Goal: Task Accomplishment & Management: Manage account settings

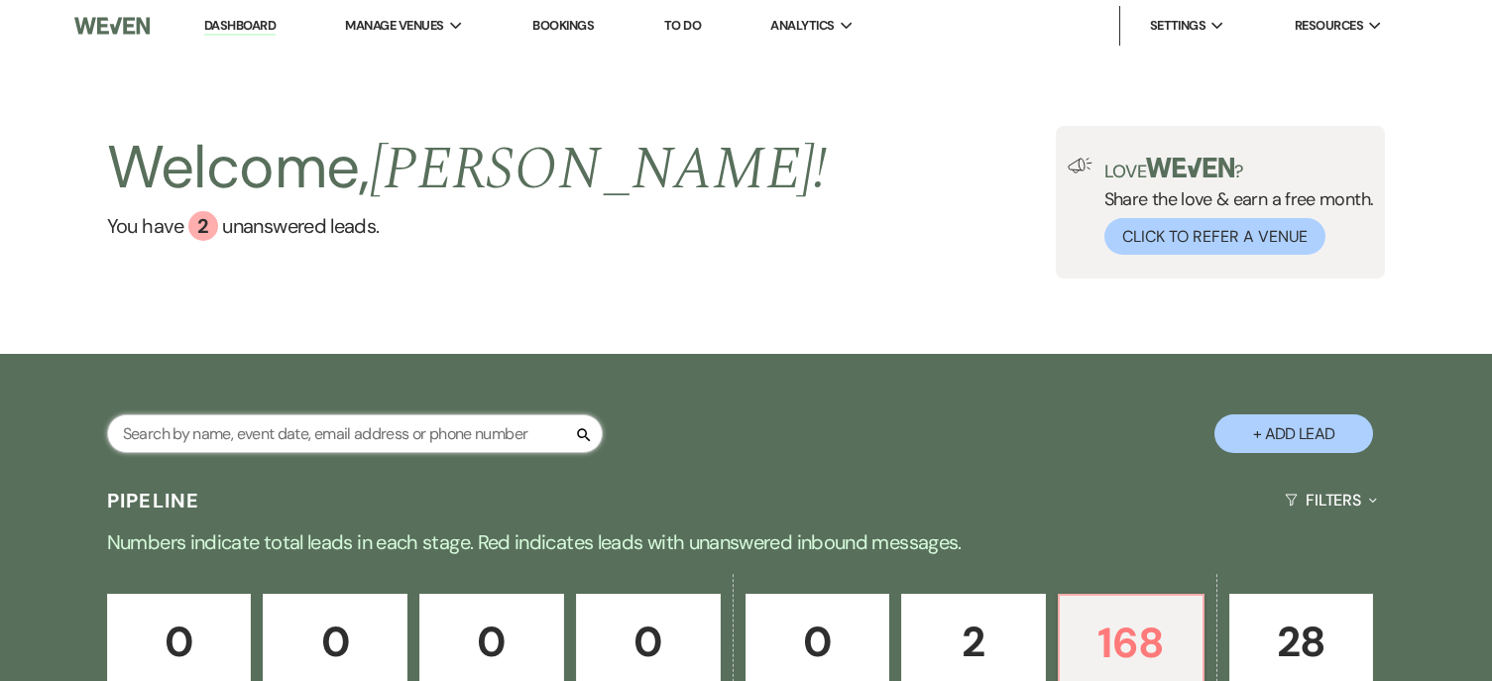
click at [479, 434] on input "text" at bounding box center [355, 433] width 496 height 39
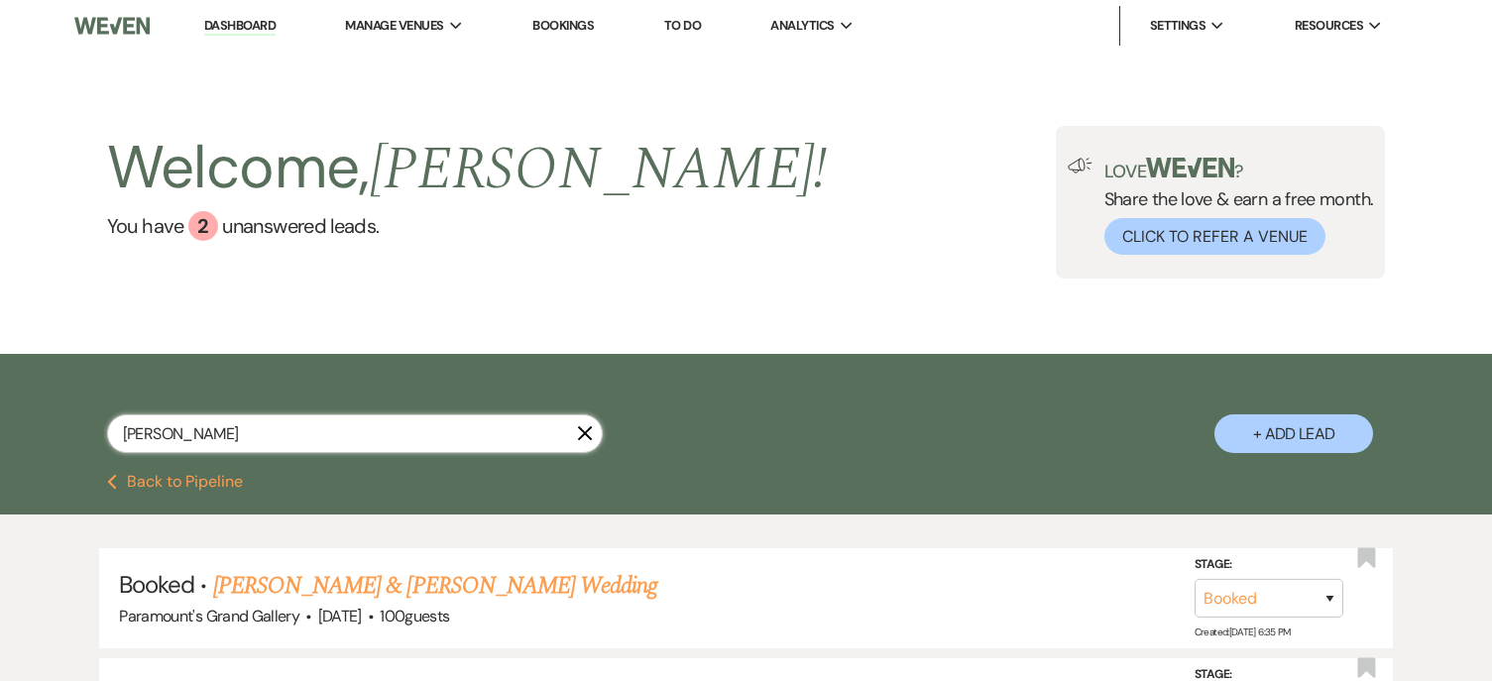
type input "[PERSON_NAME]"
click at [552, 594] on link "[PERSON_NAME] & [PERSON_NAME] Wedding" at bounding box center [435, 586] width 444 height 36
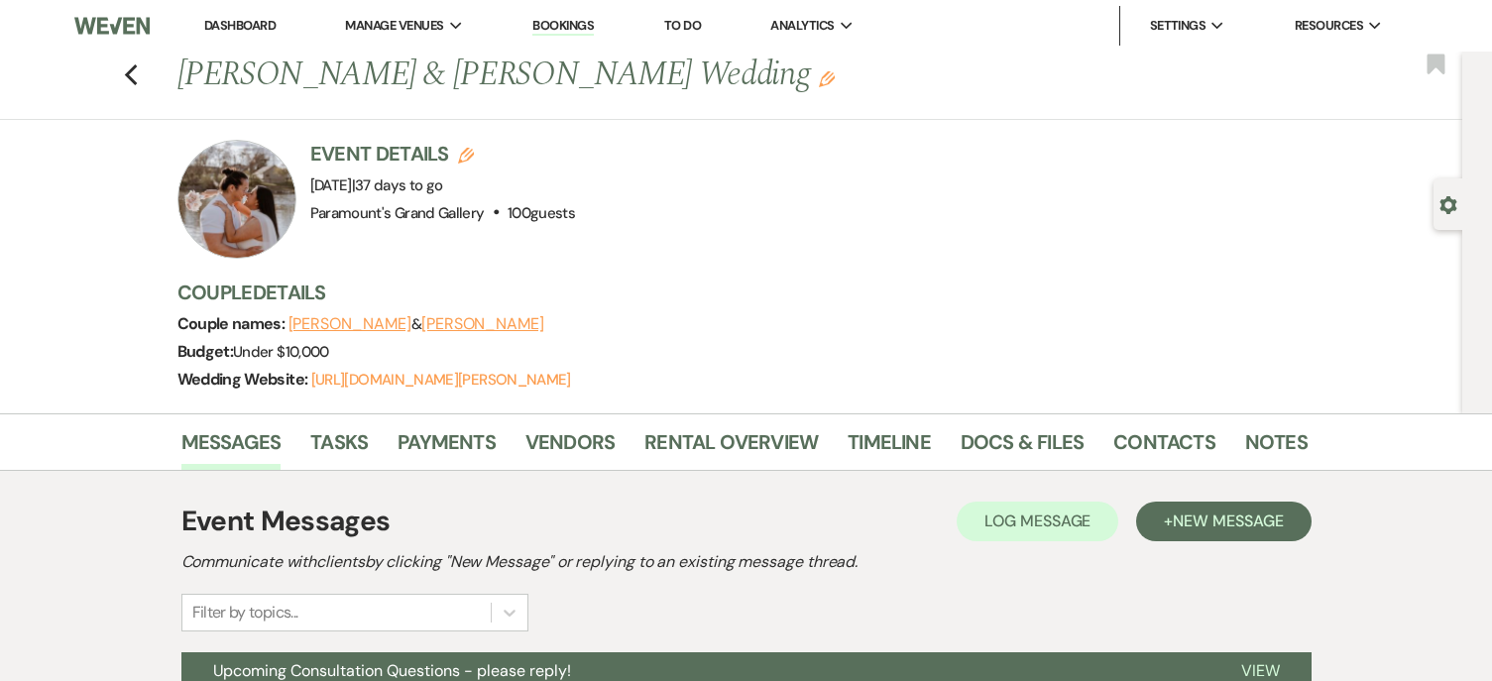
click at [269, 176] on div at bounding box center [236, 199] width 119 height 119
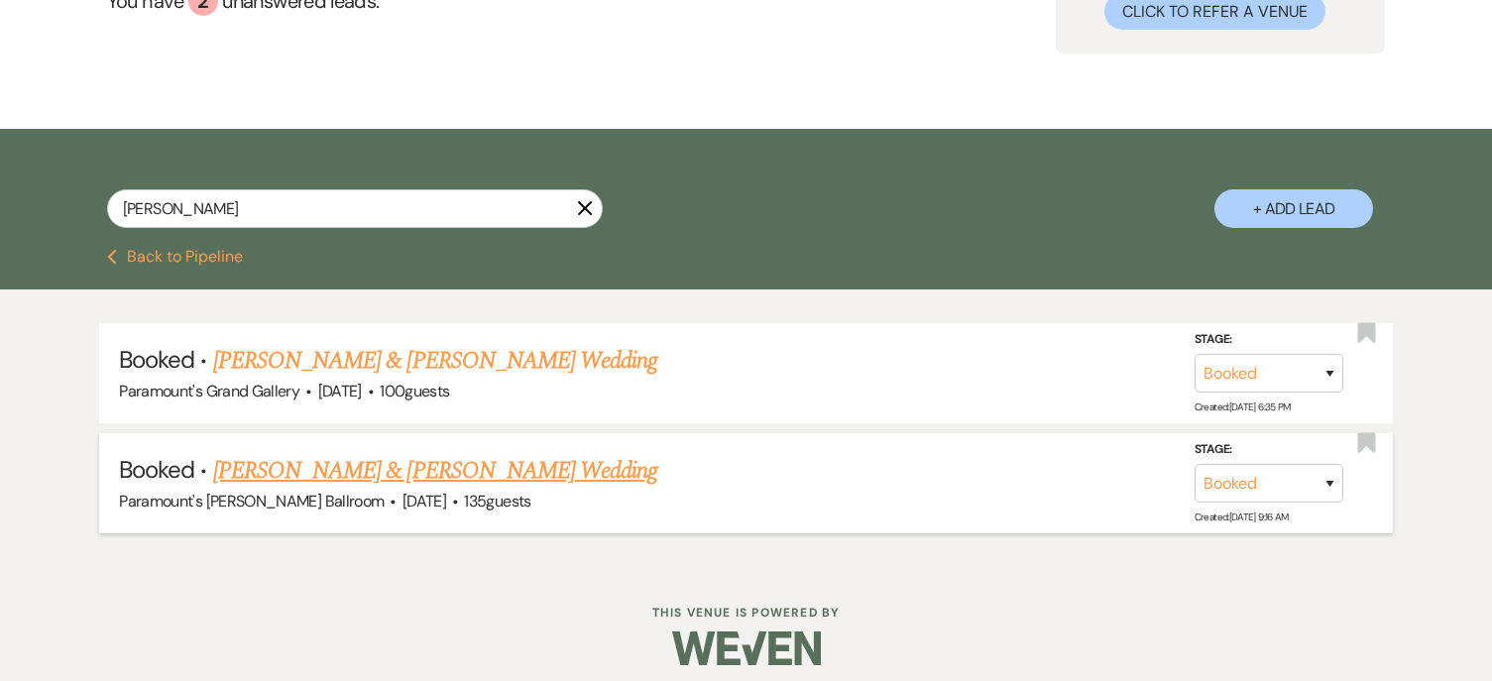
scroll to position [239, 0]
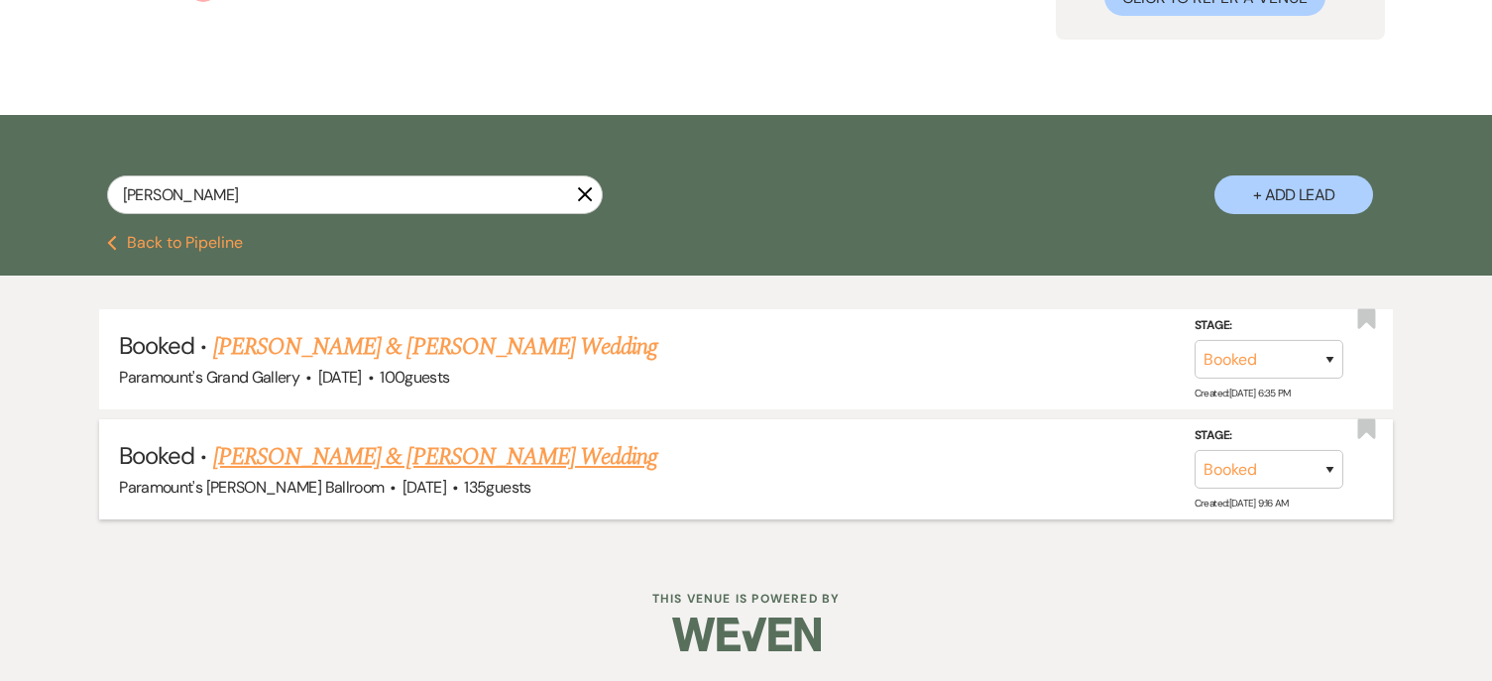
click at [463, 457] on link "[PERSON_NAME] & [PERSON_NAME] Wedding" at bounding box center [435, 457] width 444 height 36
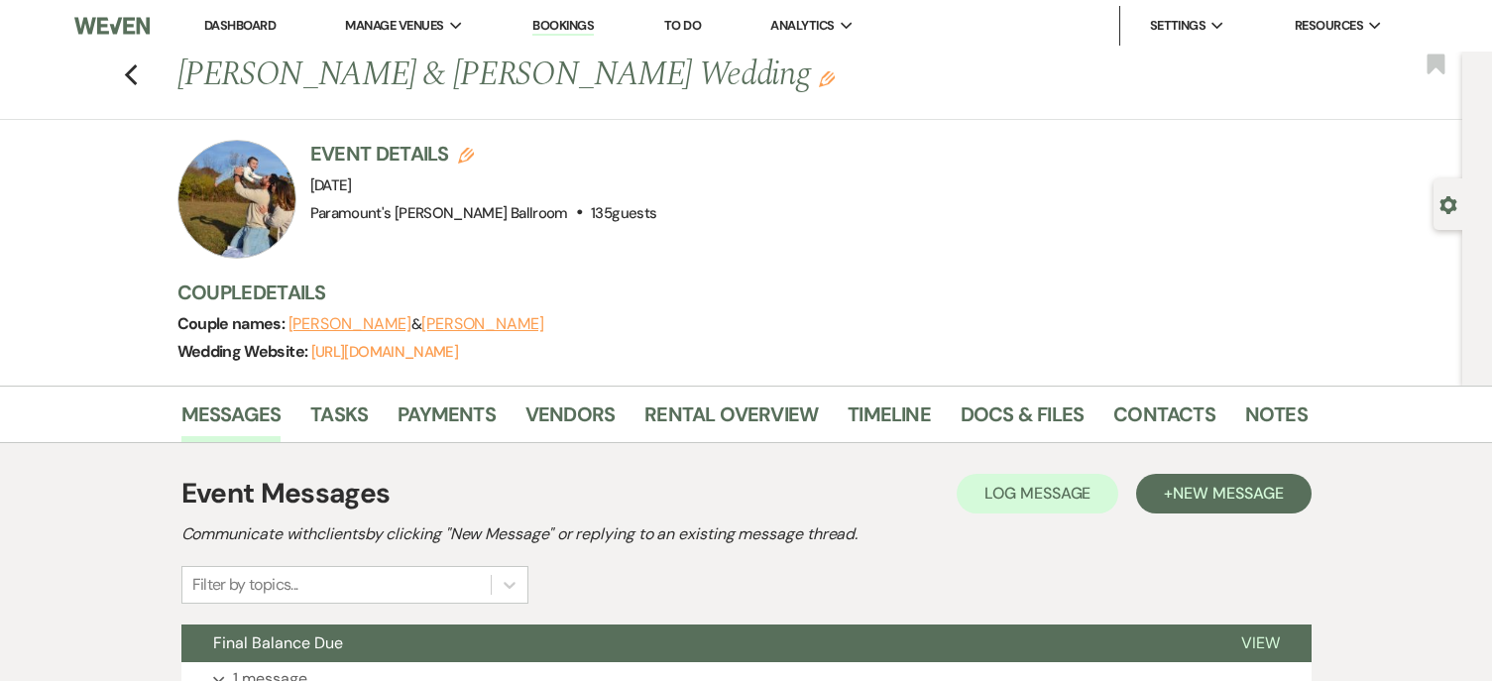
click at [220, 178] on div at bounding box center [236, 199] width 119 height 119
click at [1037, 421] on link "Docs & Files" at bounding box center [1022, 421] width 123 height 44
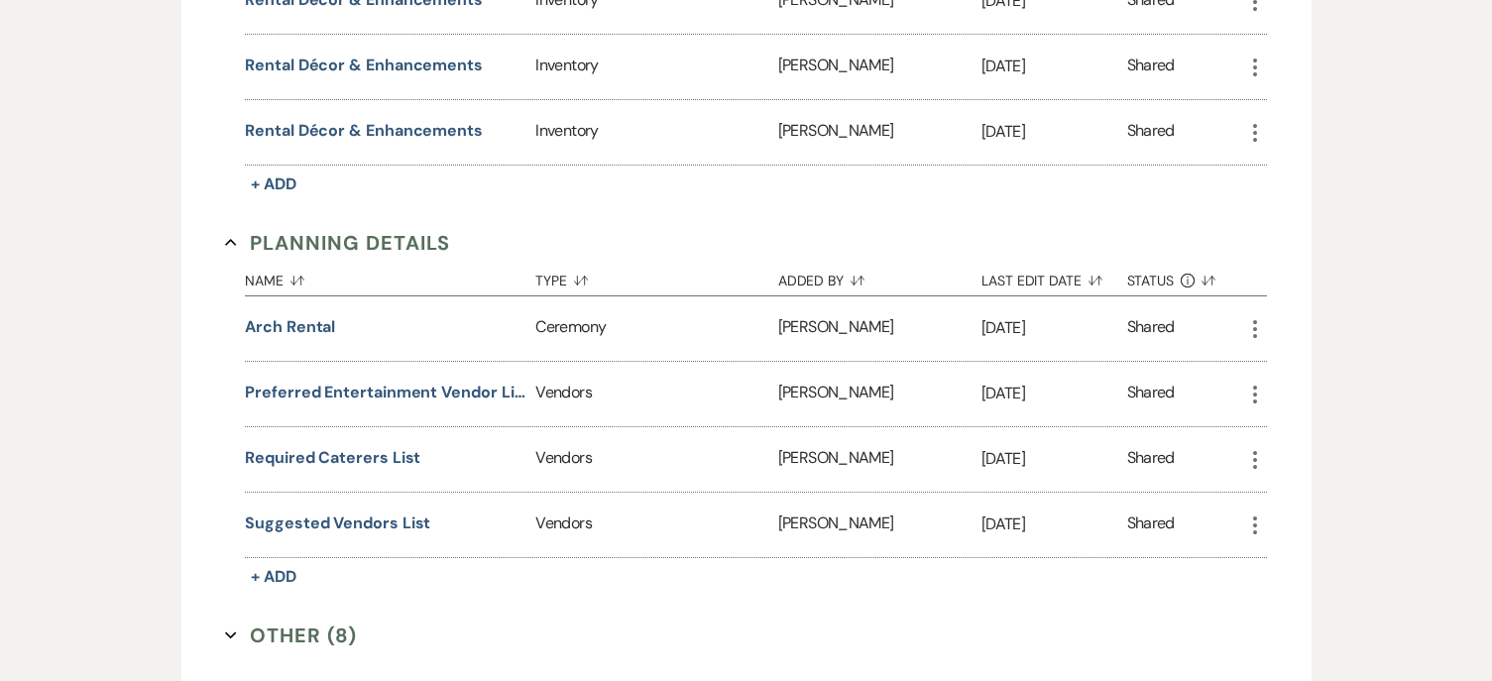
scroll to position [1883, 0]
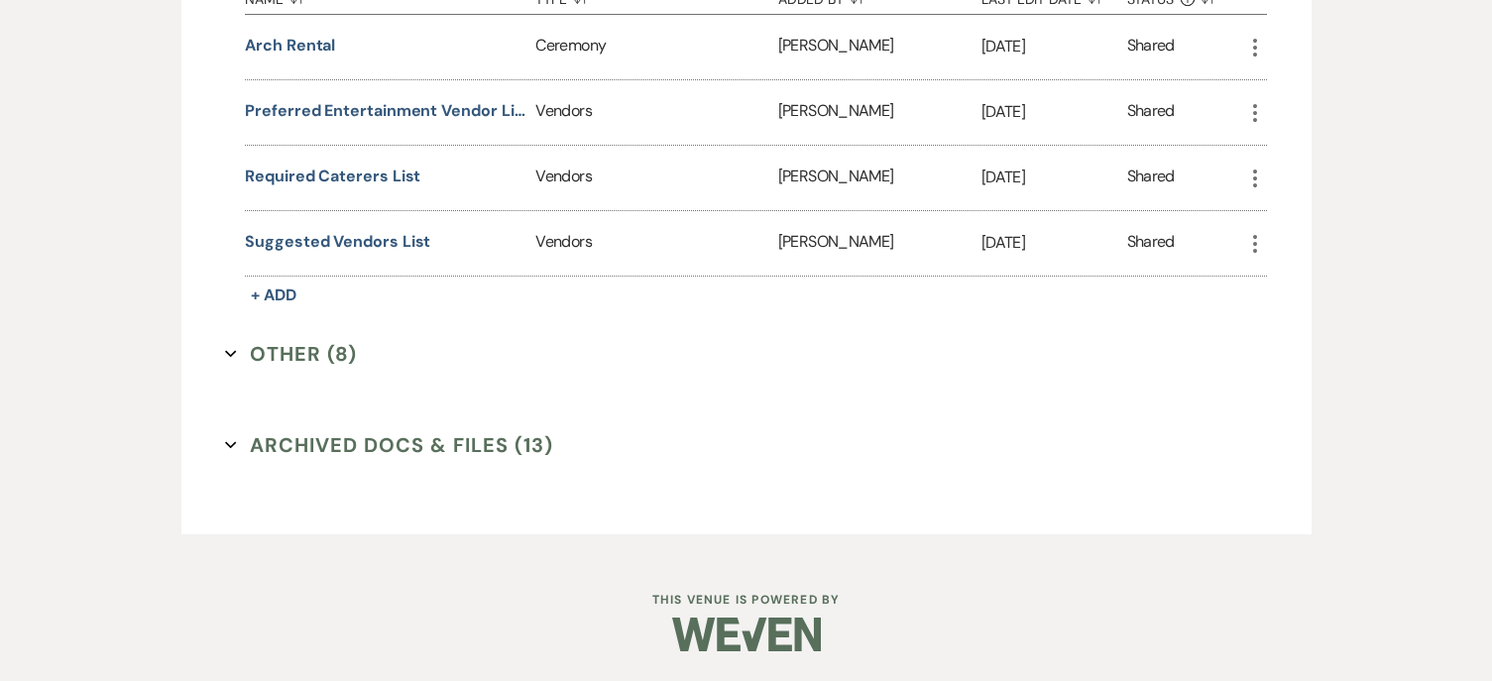
click at [326, 343] on button "Other (8) Expand" at bounding box center [291, 354] width 132 height 30
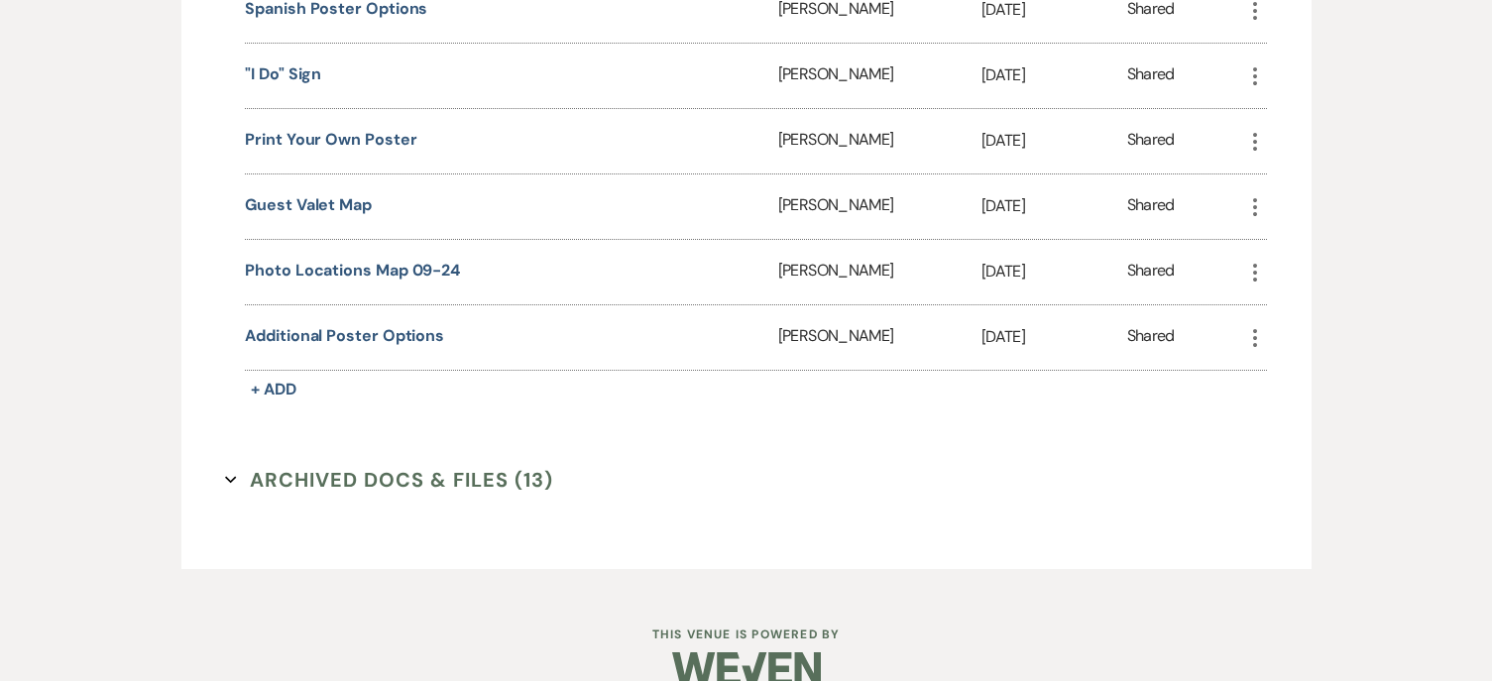
scroll to position [2478, 0]
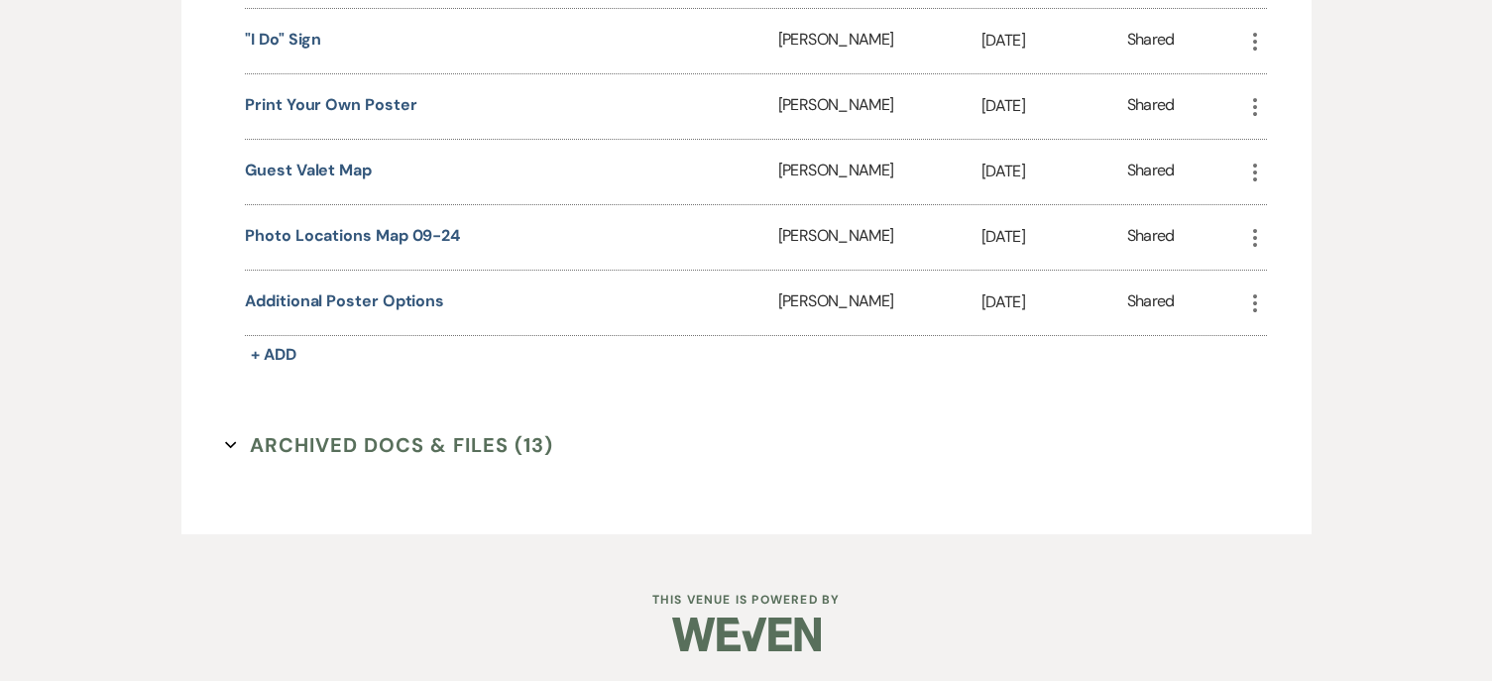
click at [276, 450] on button "Archived Docs & Files (13) Expand" at bounding box center [389, 445] width 328 height 30
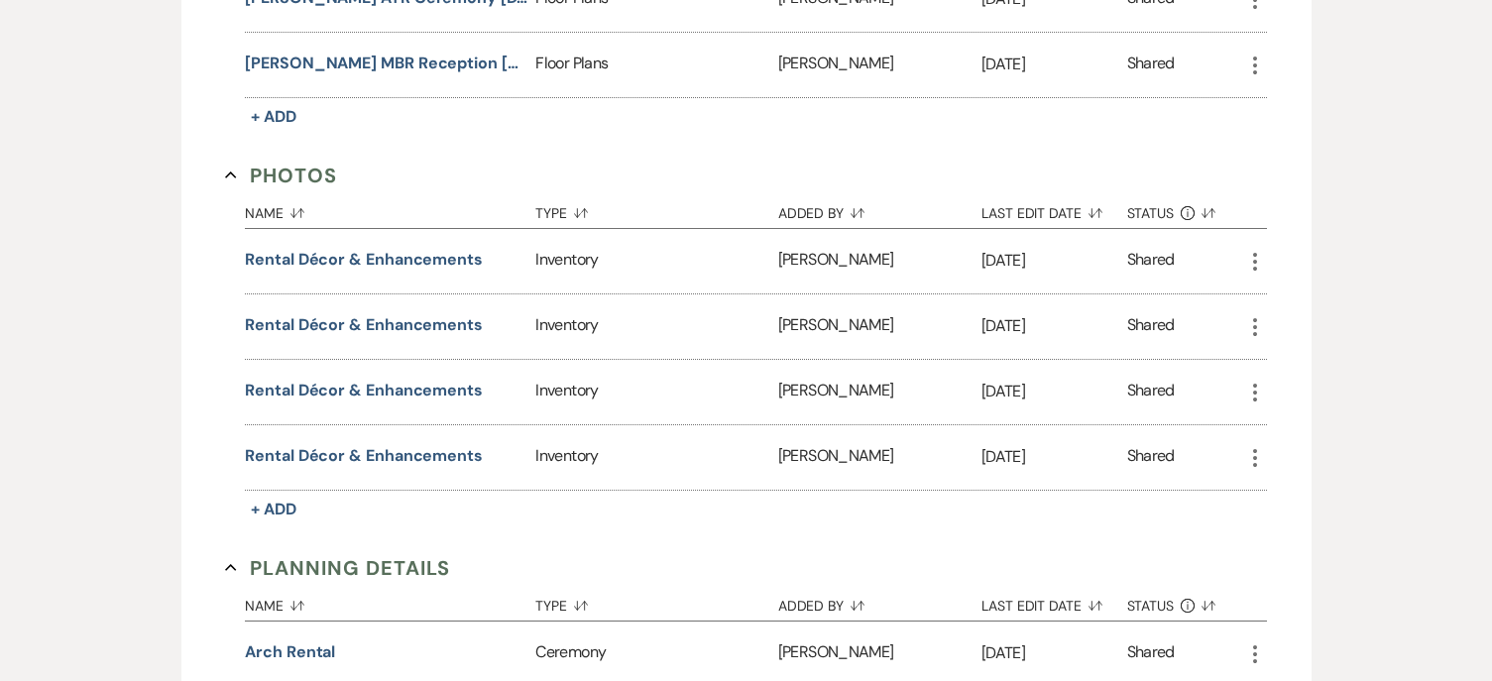
scroll to position [1288, 0]
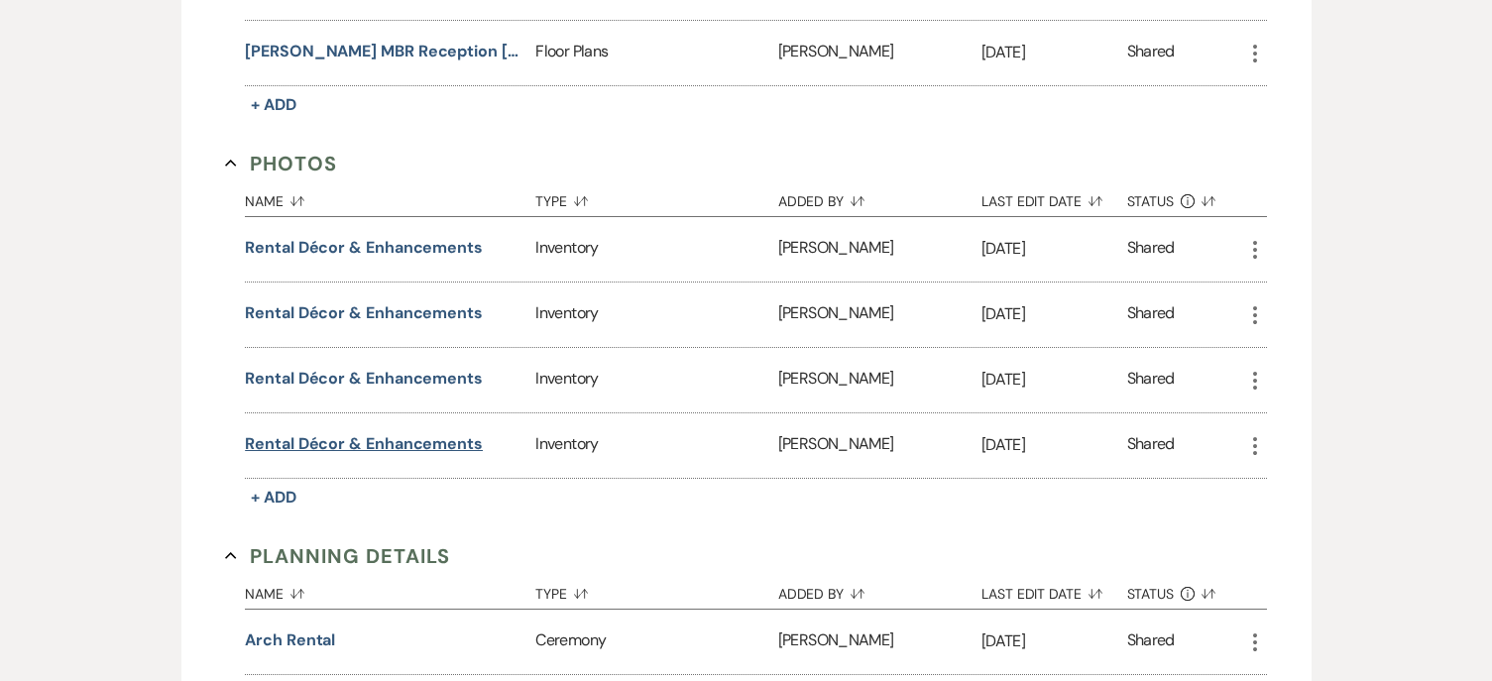
click at [262, 442] on button "Rental Décor & Enhancements" at bounding box center [364, 444] width 238 height 24
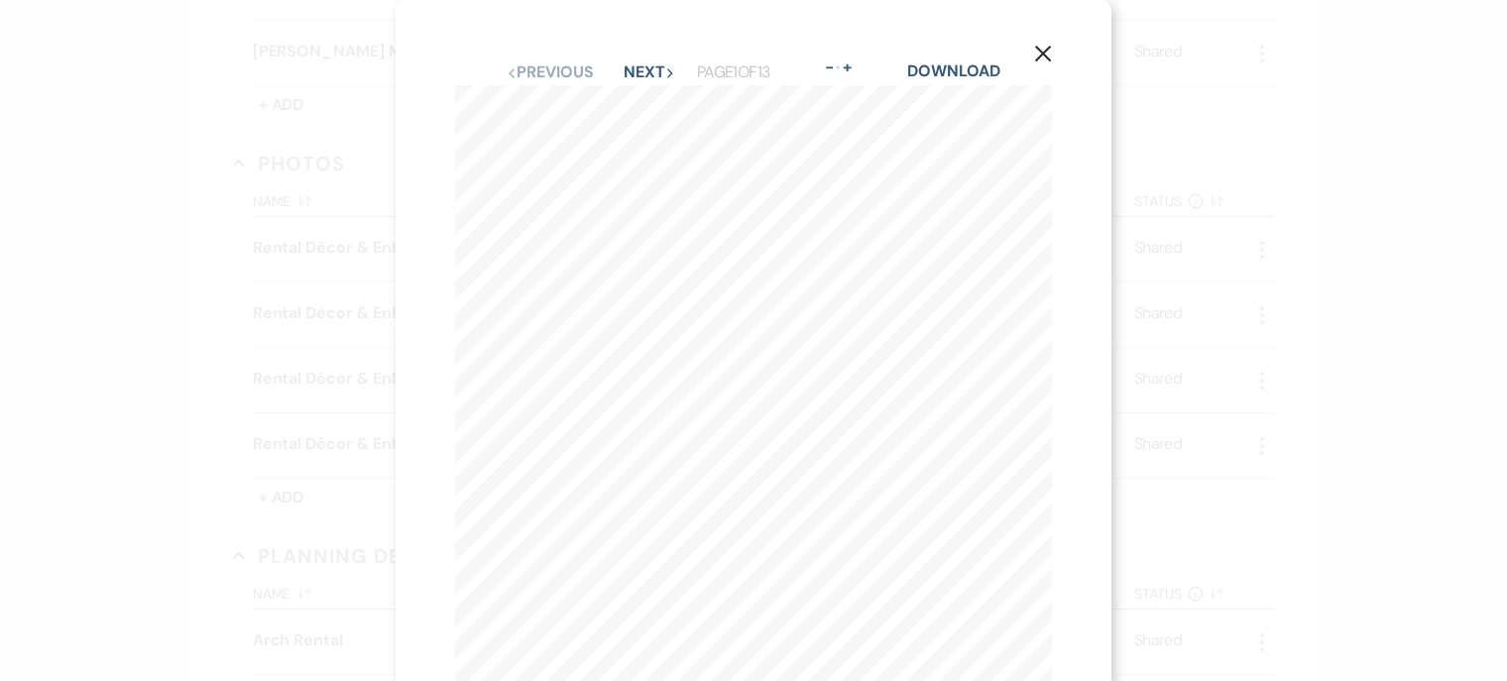
click at [1038, 43] on button "X" at bounding box center [1043, 53] width 30 height 35
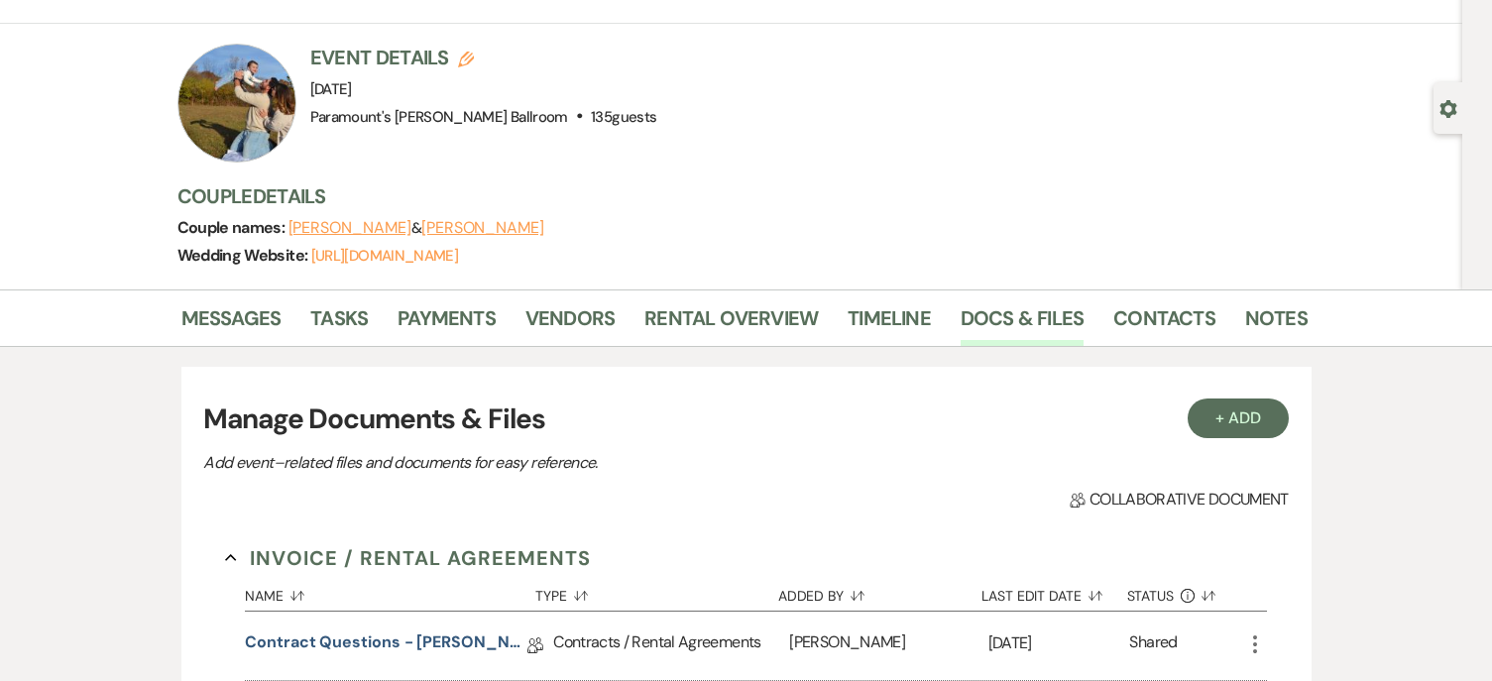
scroll to position [0, 0]
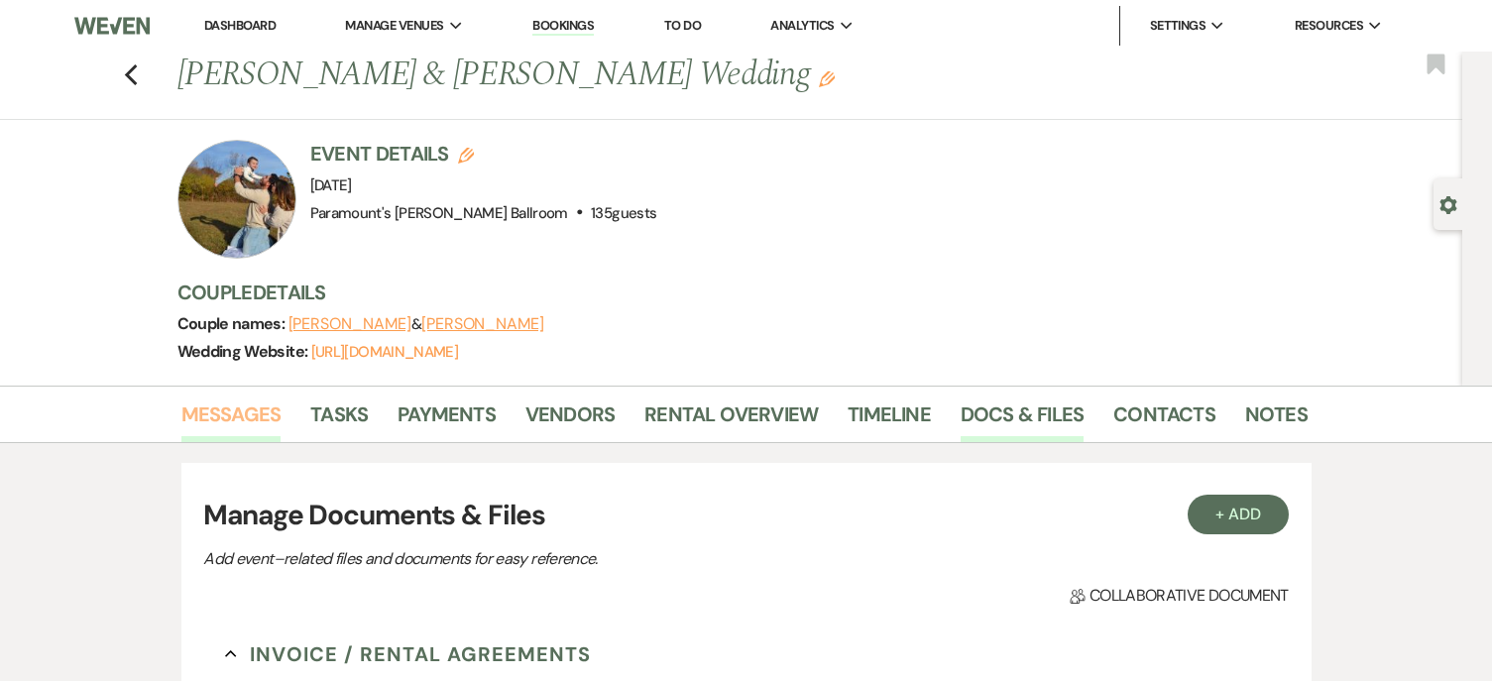
click at [208, 407] on link "Messages" at bounding box center [231, 421] width 100 height 44
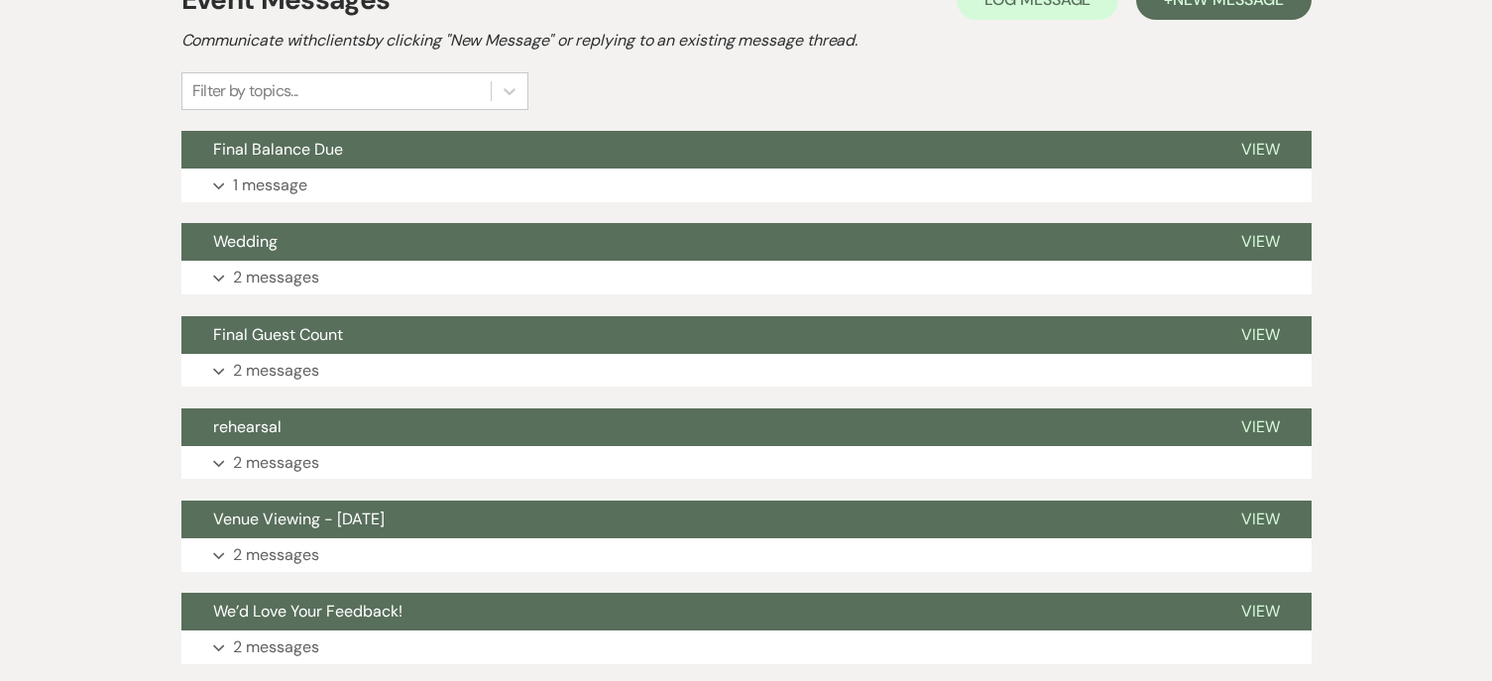
scroll to position [496, 0]
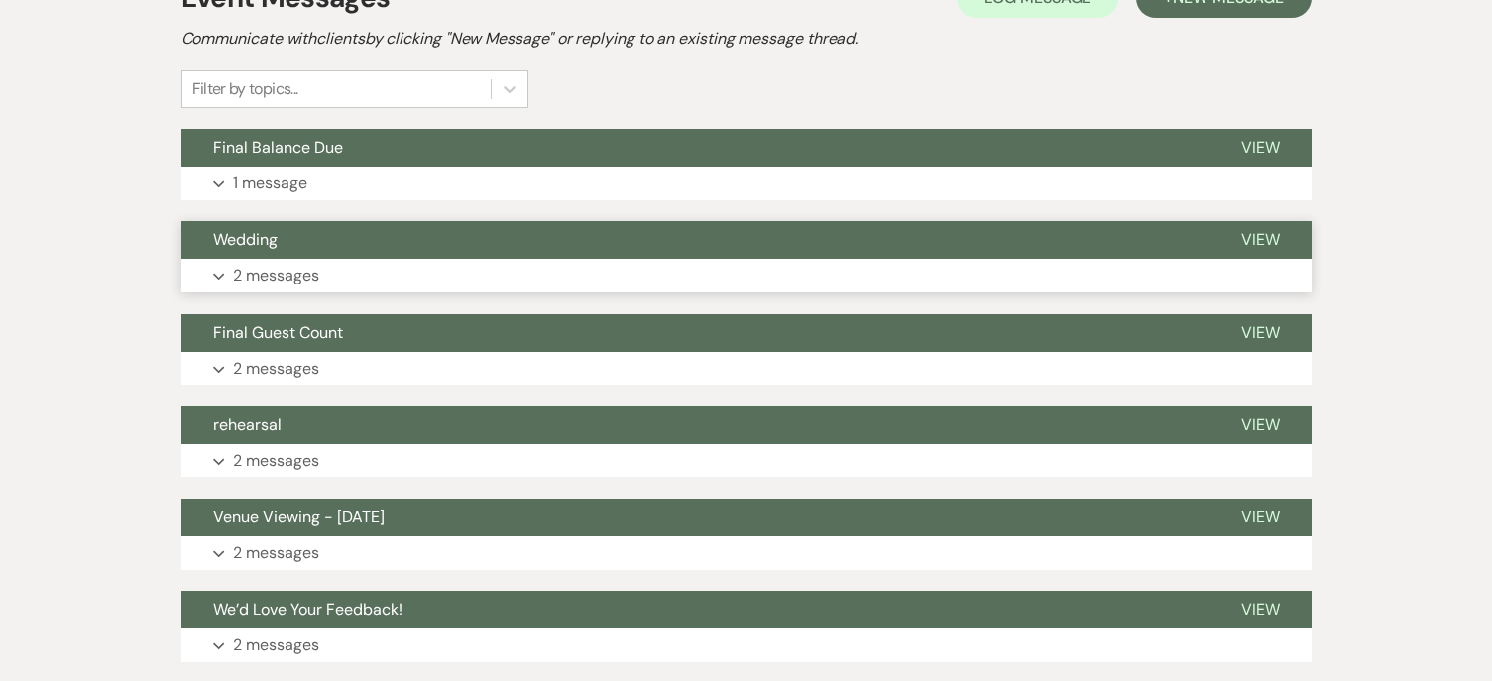
click at [257, 270] on p "2 messages" at bounding box center [276, 276] width 86 height 26
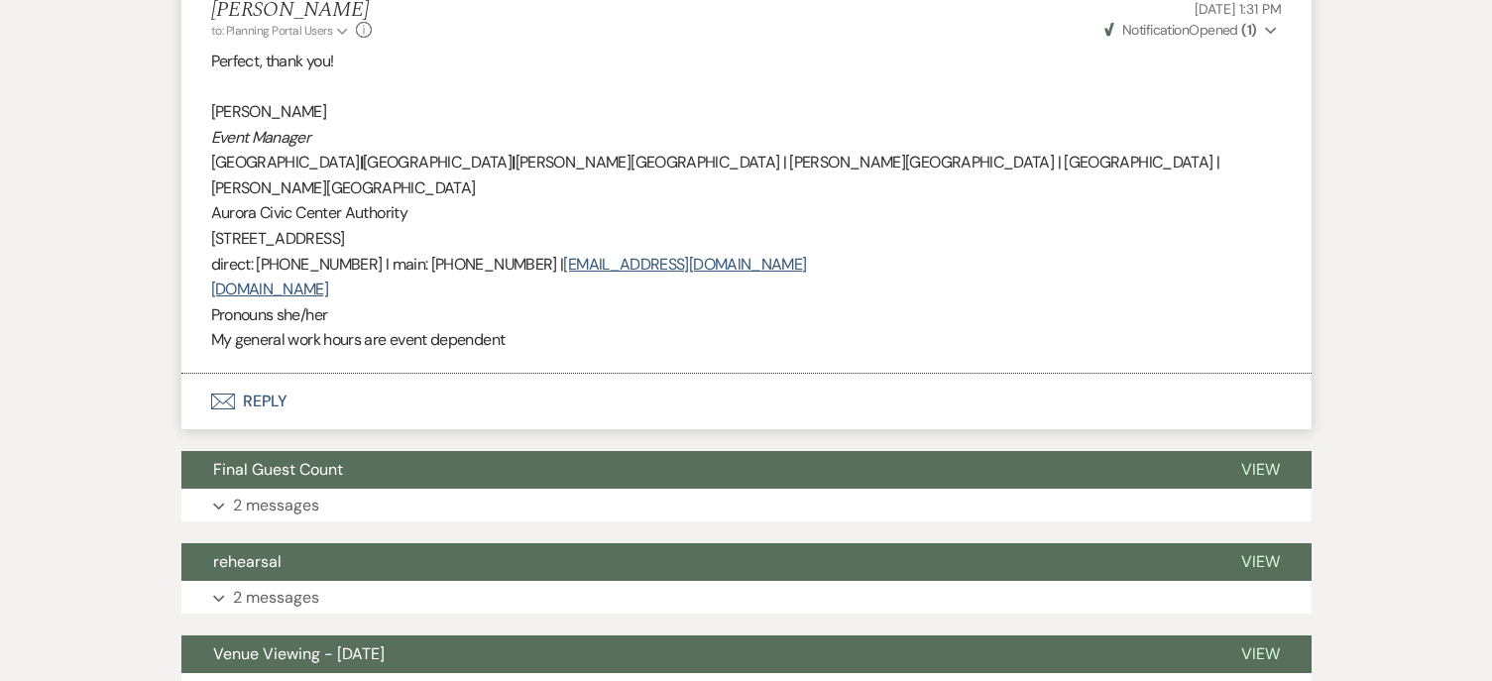
scroll to position [1586, 0]
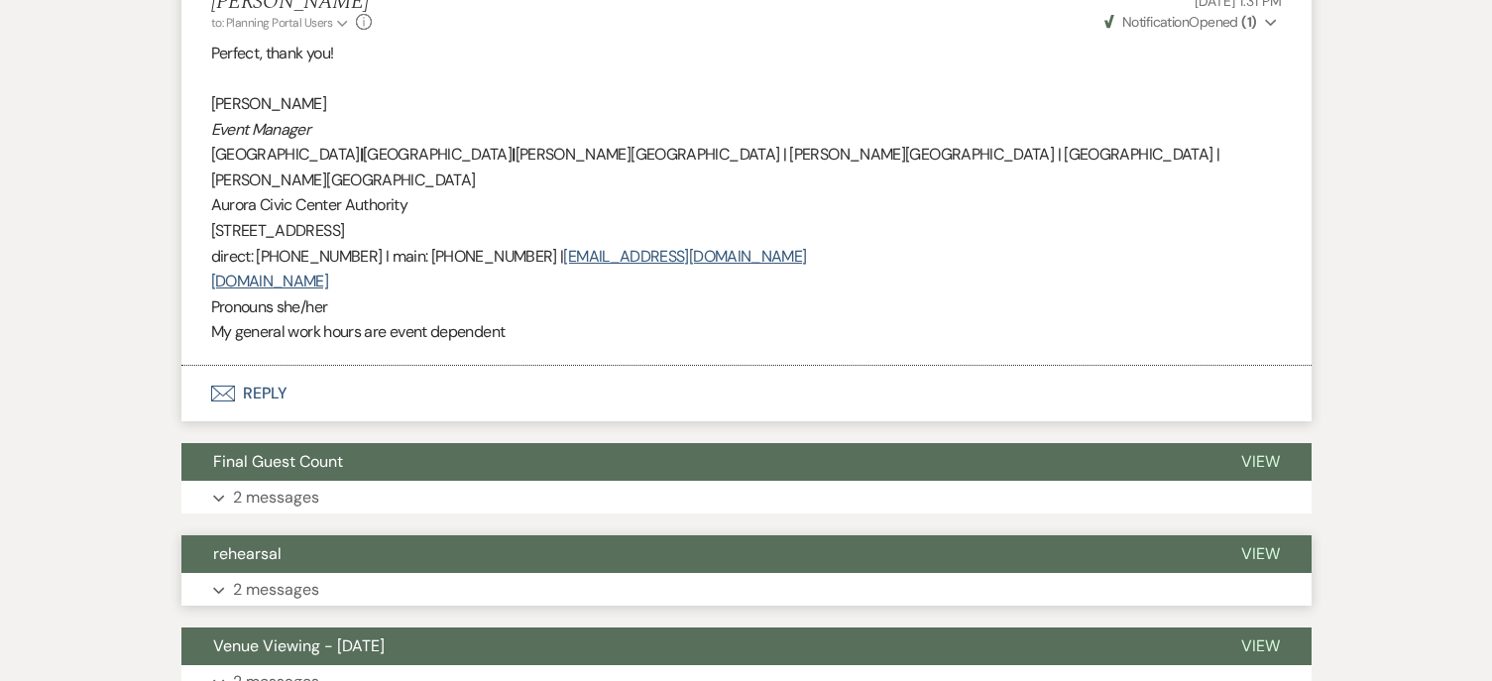
click at [274, 577] on p "2 messages" at bounding box center [276, 590] width 86 height 26
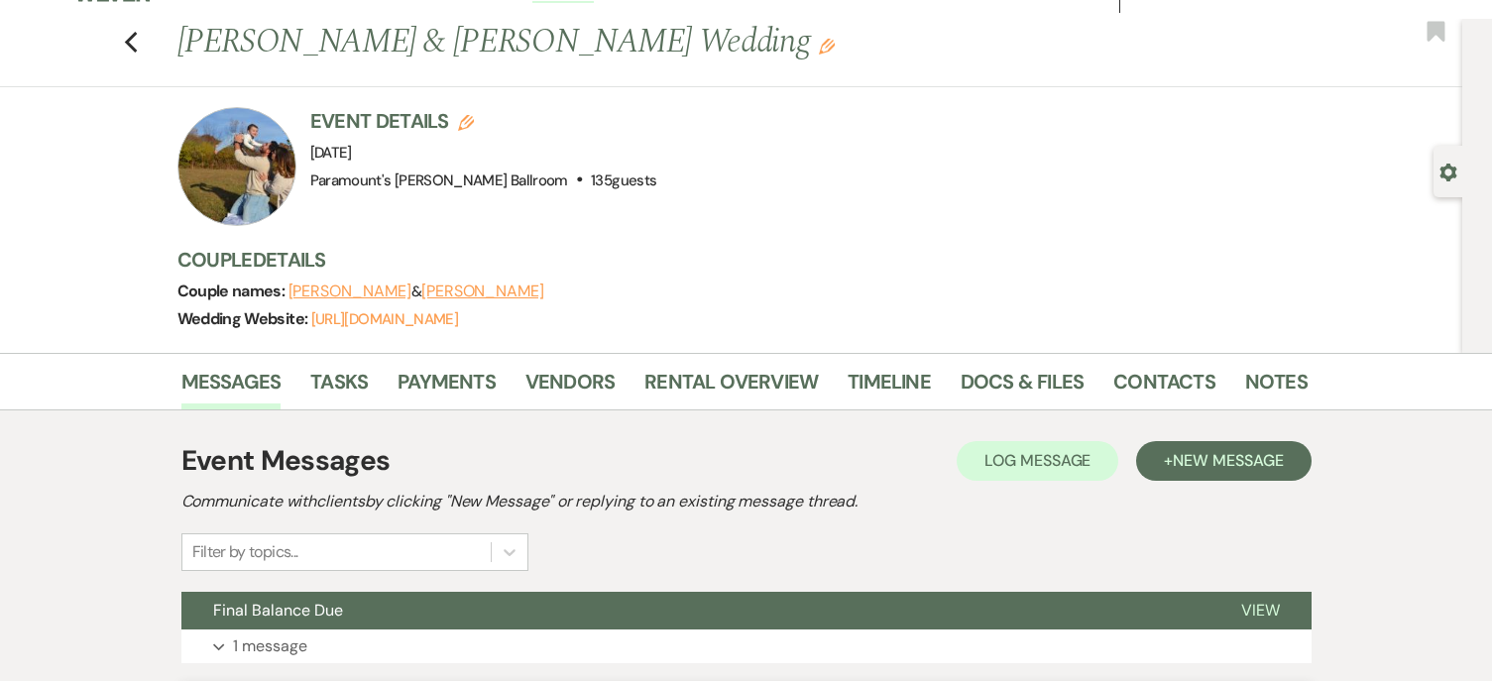
scroll to position [0, 0]
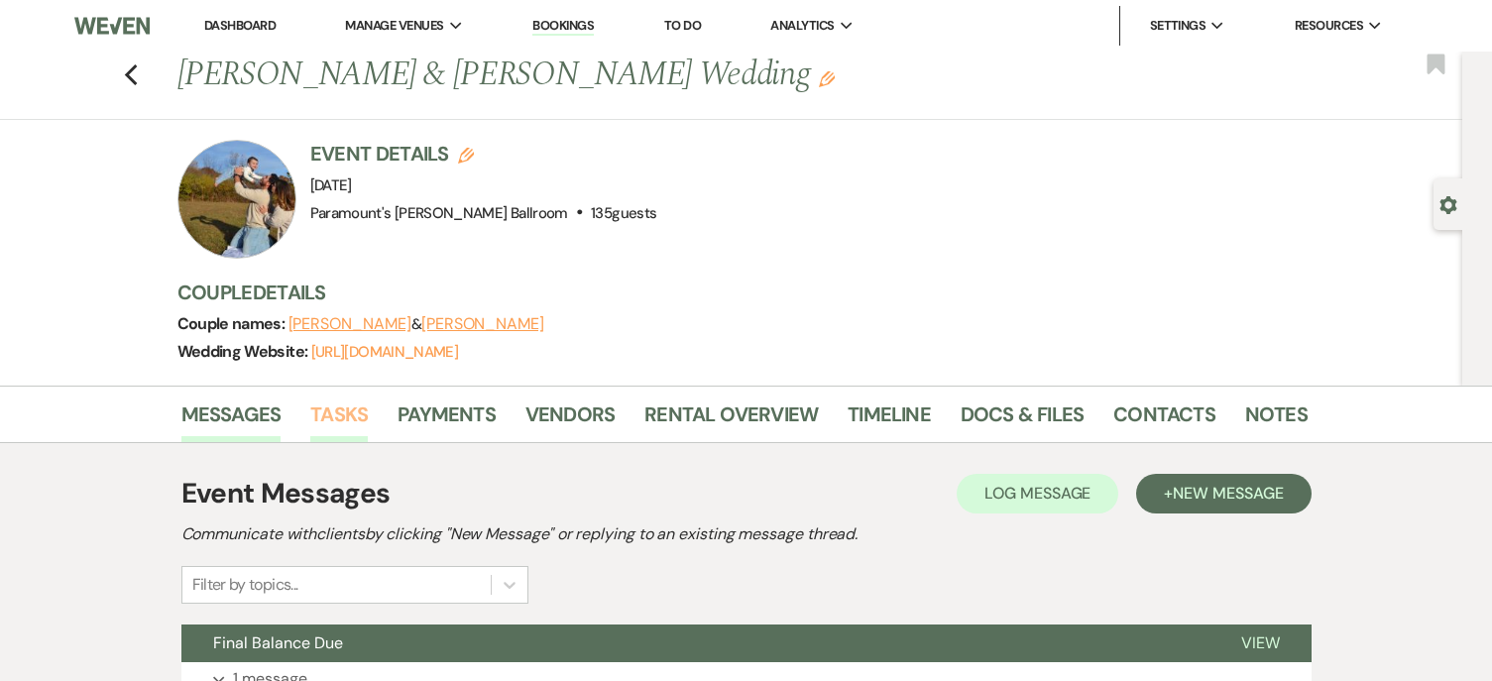
click at [352, 422] on link "Tasks" at bounding box center [339, 421] width 58 height 44
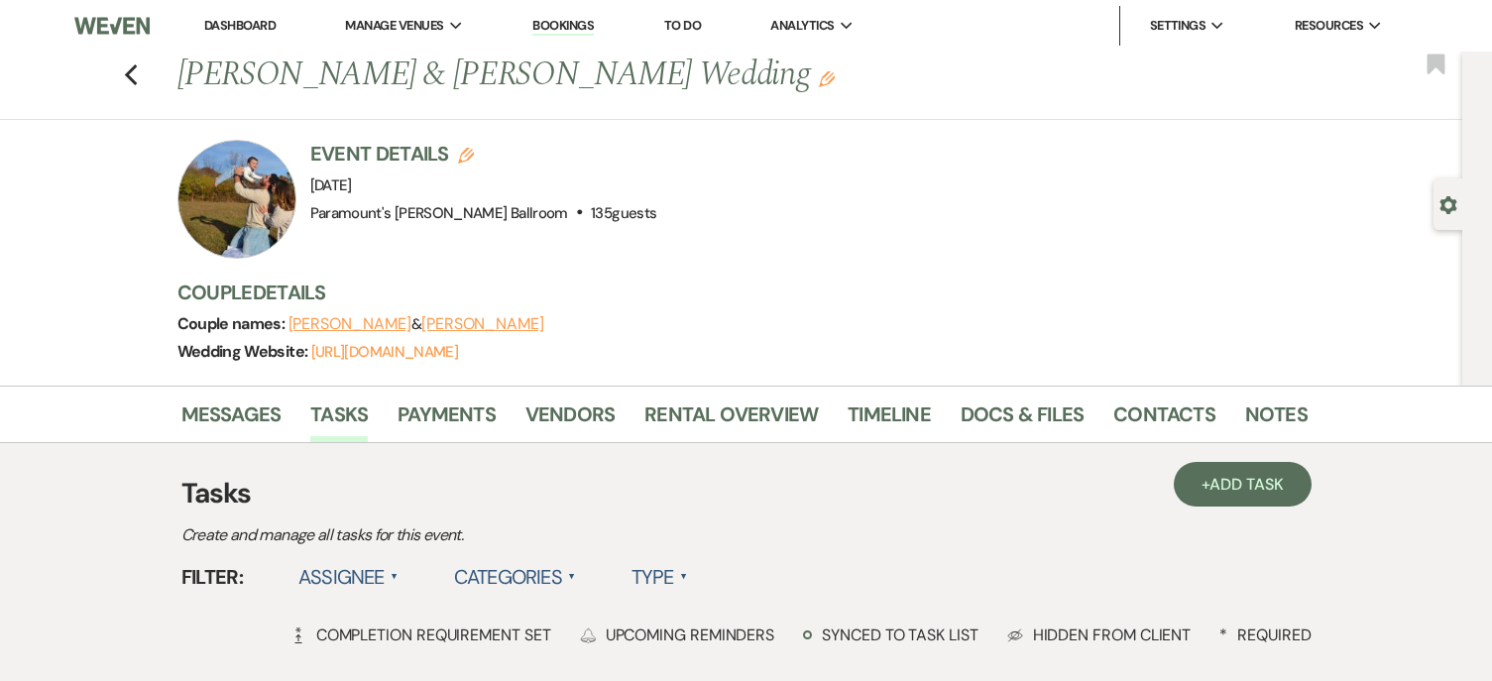
click at [248, 201] on div at bounding box center [236, 199] width 119 height 119
